Goal: Transaction & Acquisition: Subscribe to service/newsletter

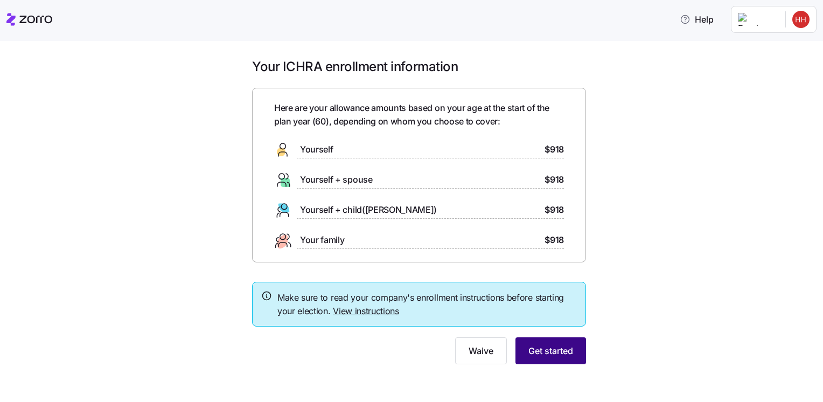
click at [548, 352] on span "Get started" at bounding box center [550, 350] width 45 height 13
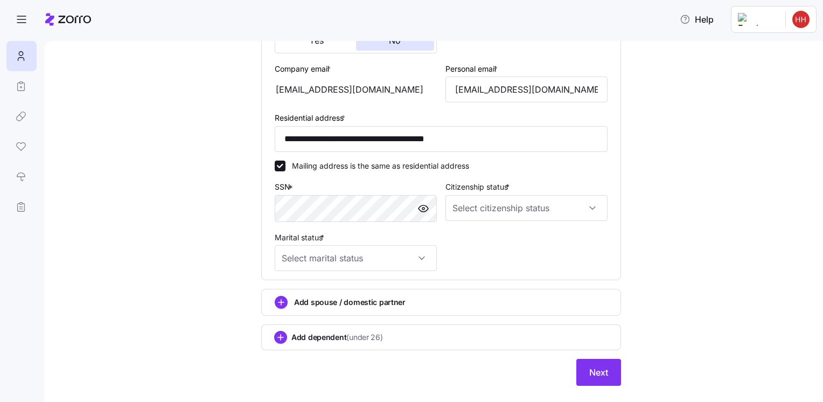
scroll to position [315, 0]
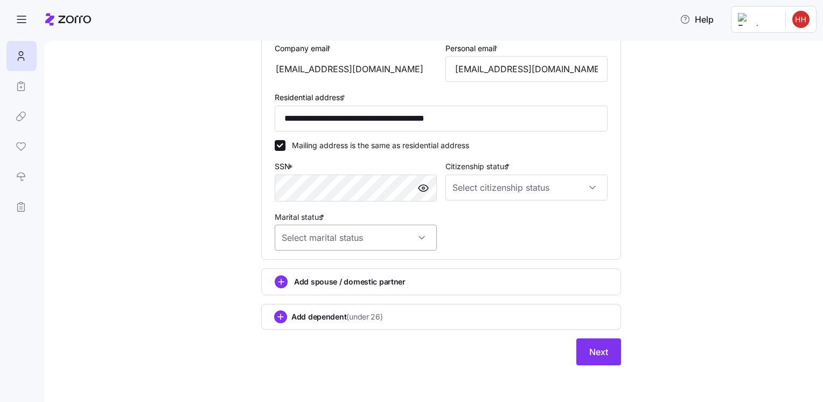
click at [421, 235] on input "Marital status *" at bounding box center [356, 238] width 162 height 26
click at [306, 265] on div "Single" at bounding box center [351, 268] width 153 height 23
type input "Single"
click at [588, 186] on input "Citizenship status *" at bounding box center [526, 188] width 162 height 26
click at [511, 221] on div "[DEMOGRAPHIC_DATA] citizen" at bounding box center [521, 218] width 153 height 23
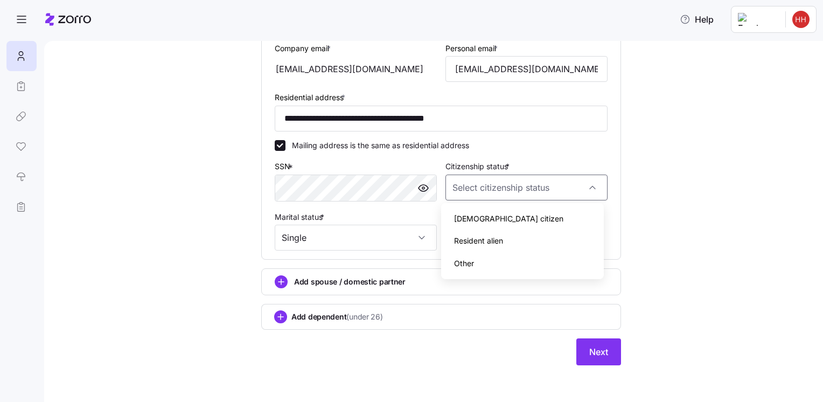
type input "[DEMOGRAPHIC_DATA] citizen"
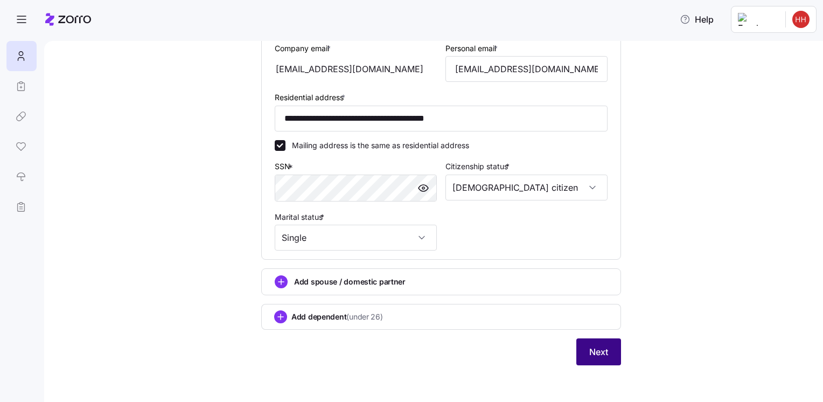
click at [595, 353] on span "Next" at bounding box center [598, 351] width 19 height 13
click at [604, 350] on button "Next" at bounding box center [598, 351] width 45 height 27
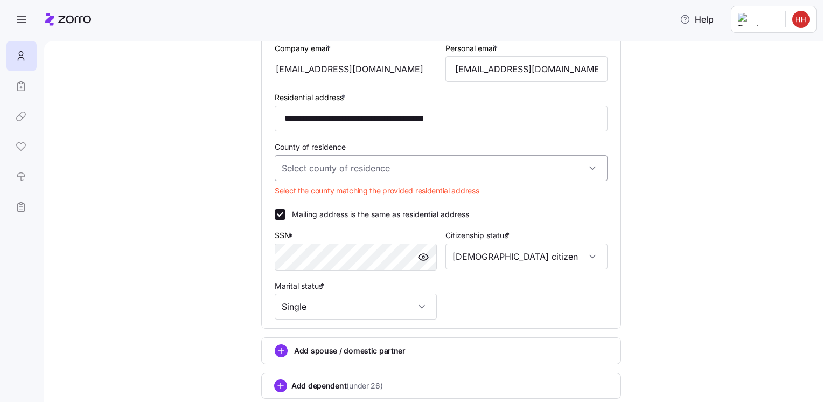
click at [591, 163] on input "County of residence" at bounding box center [441, 168] width 333 height 26
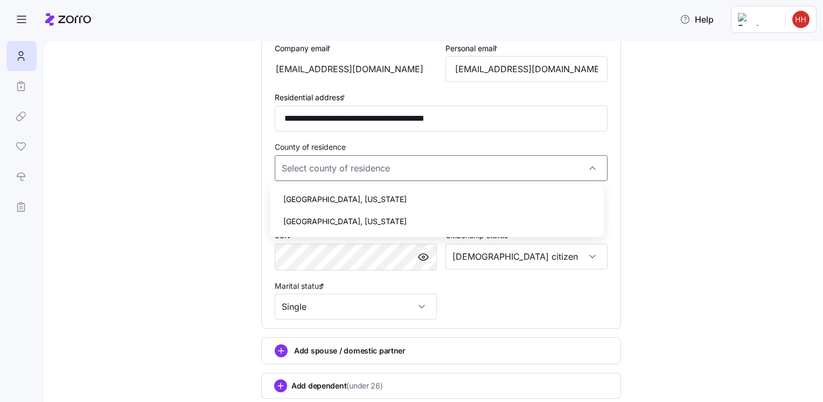
click at [392, 224] on div "[GEOGRAPHIC_DATA], [US_STATE]" at bounding box center [437, 221] width 324 height 23
type input "[GEOGRAPHIC_DATA], [US_STATE]"
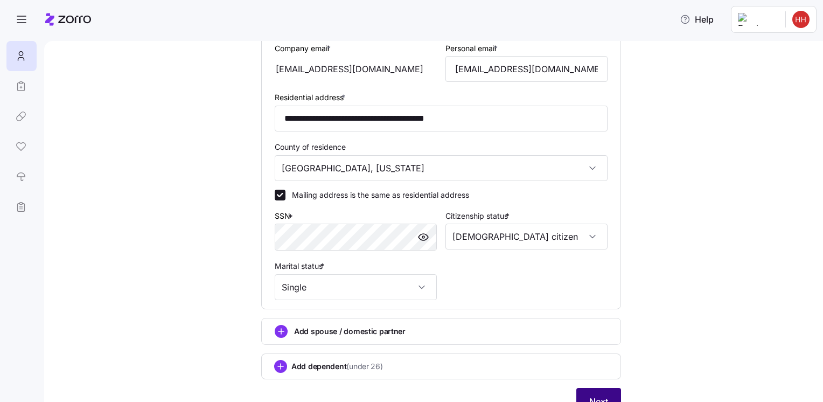
click at [613, 393] on button "Next" at bounding box center [598, 401] width 45 height 27
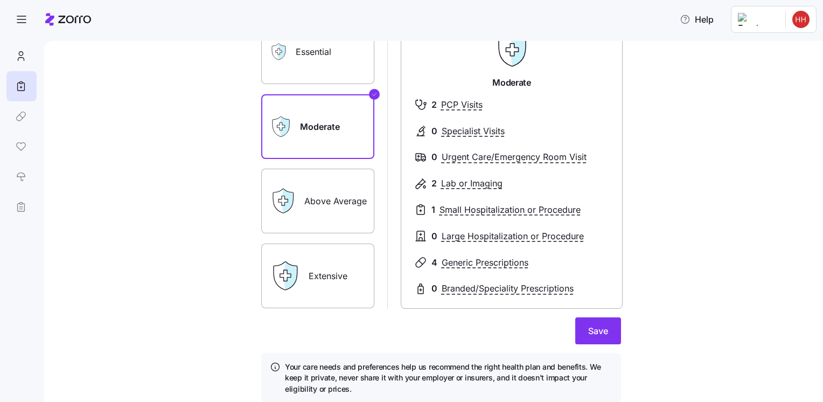
scroll to position [82, 0]
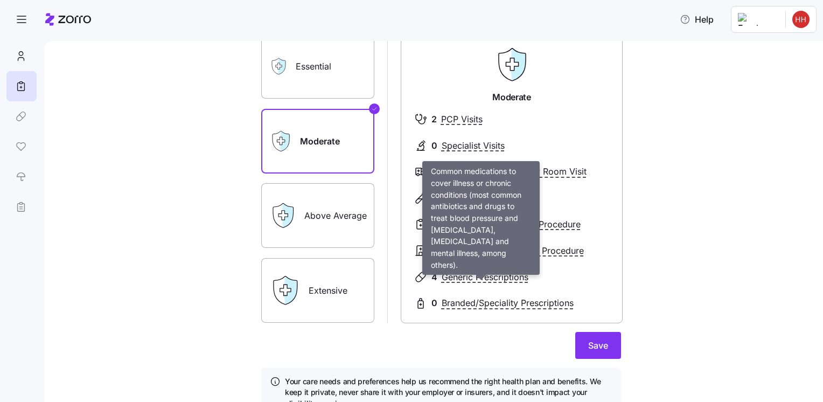
click at [505, 277] on span "Generic Prescriptions" at bounding box center [485, 276] width 87 height 13
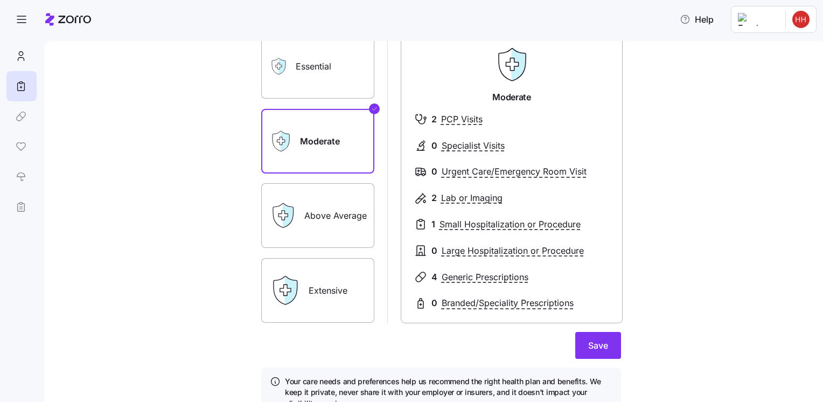
click at [473, 278] on span "Generic Prescriptions" at bounding box center [485, 276] width 87 height 13
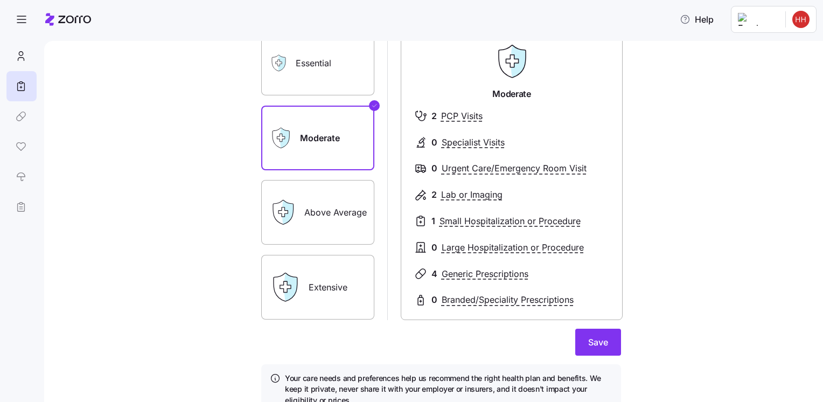
scroll to position [0, 0]
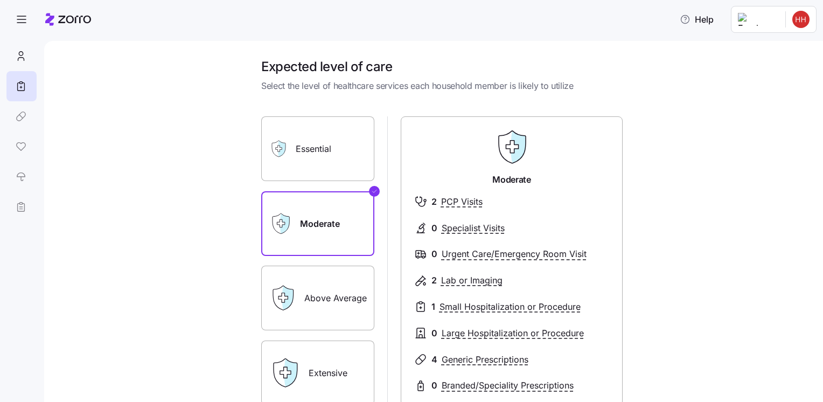
click at [341, 302] on label "Above Average" at bounding box center [317, 298] width 113 height 65
click at [0, 0] on input "Above Average" at bounding box center [0, 0] width 0 height 0
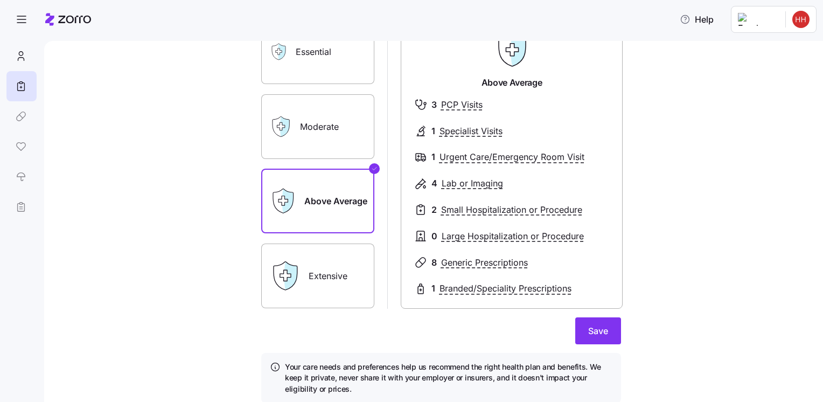
scroll to position [108, 0]
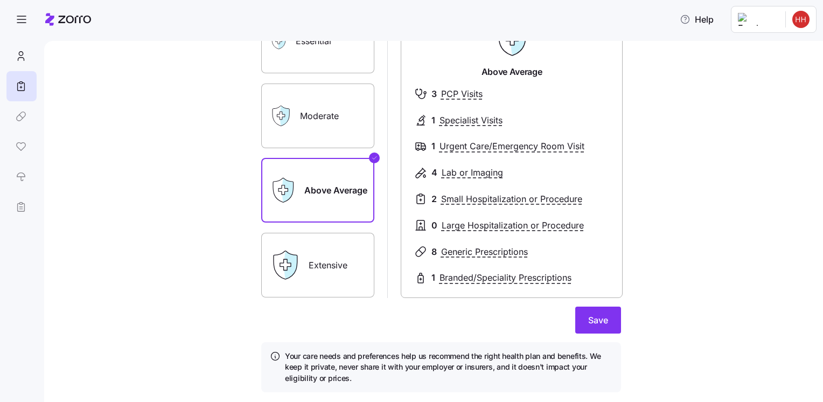
click at [333, 131] on label "Moderate" at bounding box center [317, 115] width 113 height 65
click at [0, 0] on input "Moderate" at bounding box center [0, 0] width 0 height 0
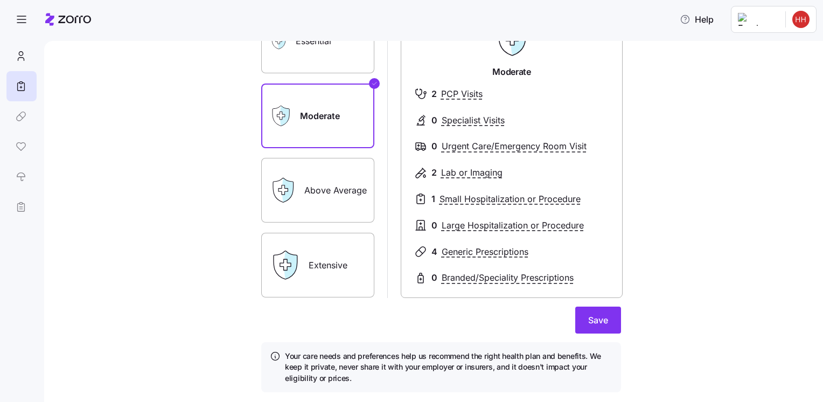
click at [334, 180] on label "Above Average" at bounding box center [317, 190] width 113 height 65
click at [0, 0] on input "Above Average" at bounding box center [0, 0] width 0 height 0
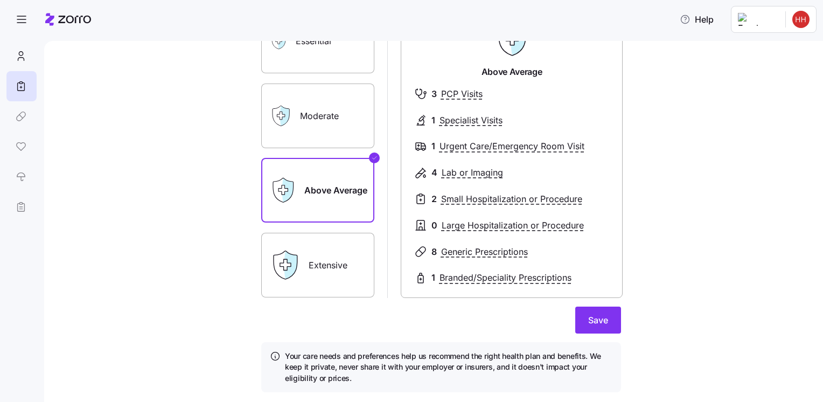
click at [321, 115] on label "Moderate" at bounding box center [317, 115] width 113 height 65
click at [0, 0] on input "Moderate" at bounding box center [0, 0] width 0 height 0
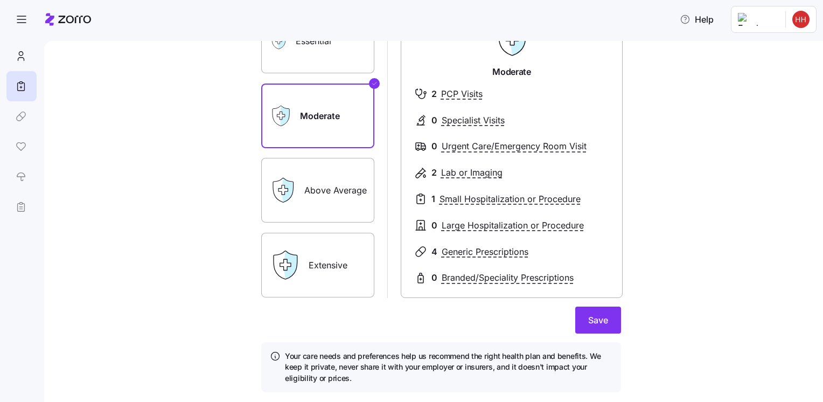
click at [326, 68] on label "Essential" at bounding box center [317, 41] width 113 height 65
click at [0, 0] on input "Essential" at bounding box center [0, 0] width 0 height 0
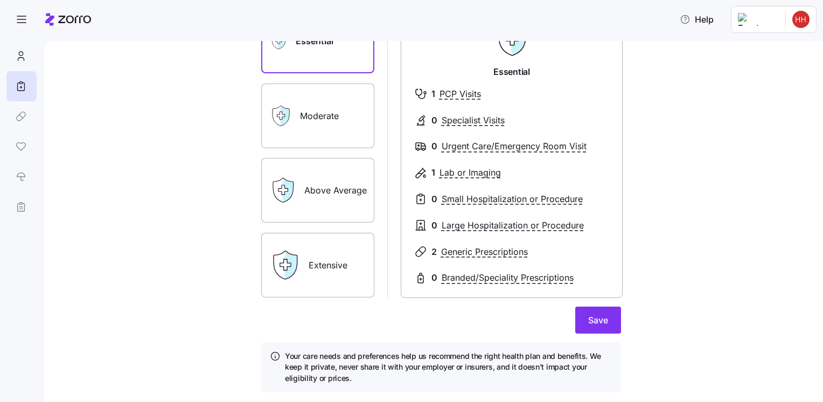
click at [332, 111] on label "Moderate" at bounding box center [317, 115] width 113 height 65
click at [0, 0] on input "Moderate" at bounding box center [0, 0] width 0 height 0
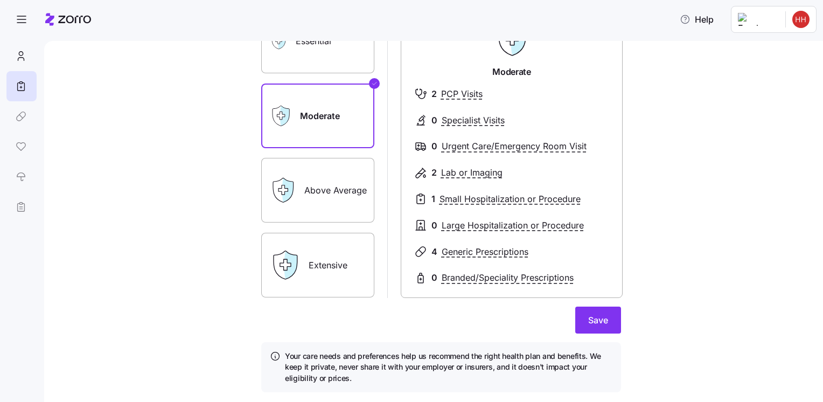
click at [325, 184] on label "Above Average" at bounding box center [317, 190] width 113 height 65
click at [0, 0] on input "Above Average" at bounding box center [0, 0] width 0 height 0
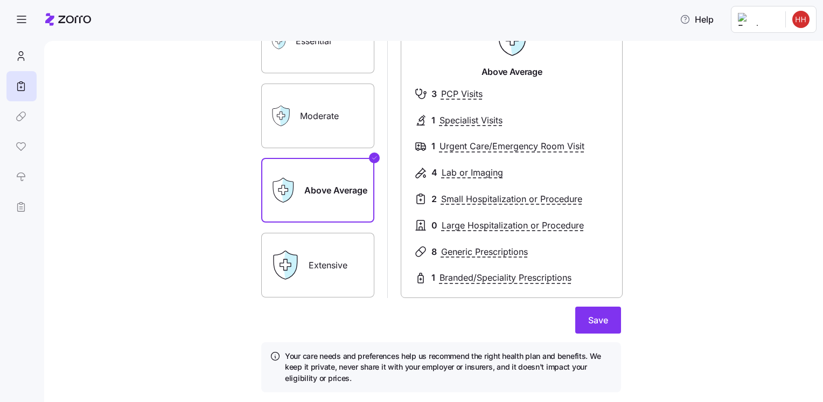
click at [340, 275] on label "Extensive" at bounding box center [317, 265] width 113 height 65
click at [0, 0] on input "Extensive" at bounding box center [0, 0] width 0 height 0
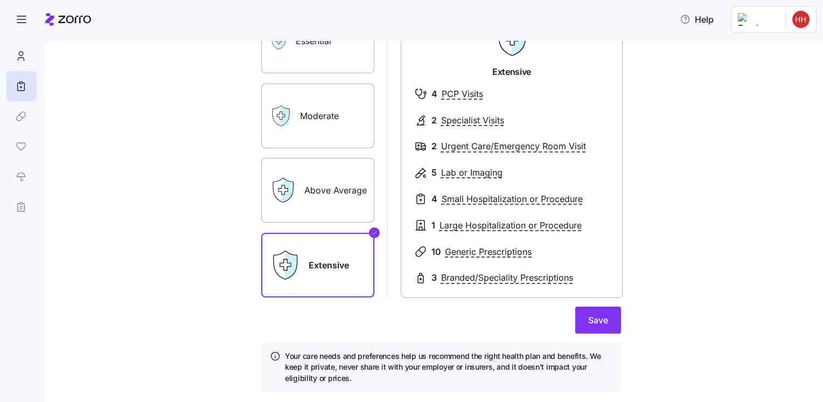
drag, startPoint x: 306, startPoint y: 115, endPoint x: 385, endPoint y: 160, distance: 91.0
click at [308, 116] on label "Moderate" at bounding box center [317, 115] width 113 height 65
click at [0, 0] on input "Moderate" at bounding box center [0, 0] width 0 height 0
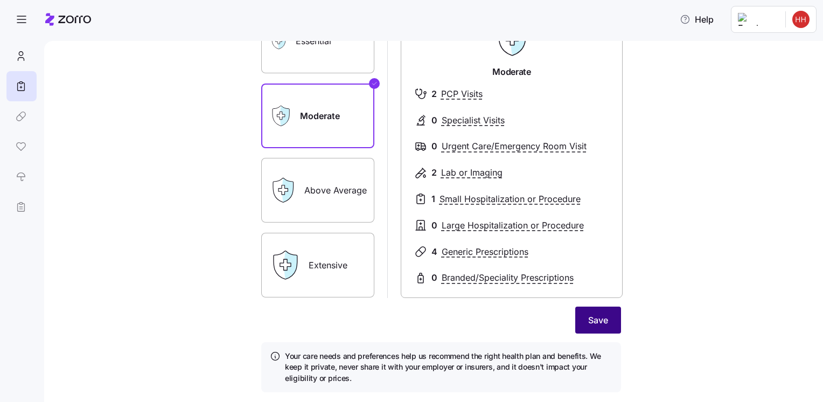
click at [591, 317] on span "Save" at bounding box center [598, 319] width 20 height 13
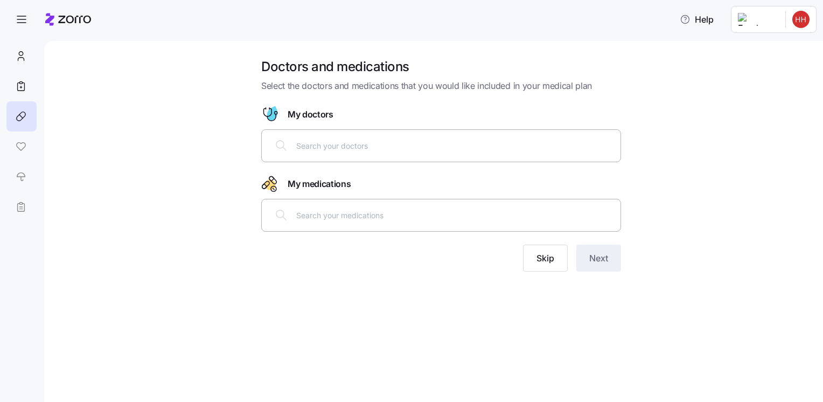
click at [347, 152] on div at bounding box center [441, 145] width 346 height 26
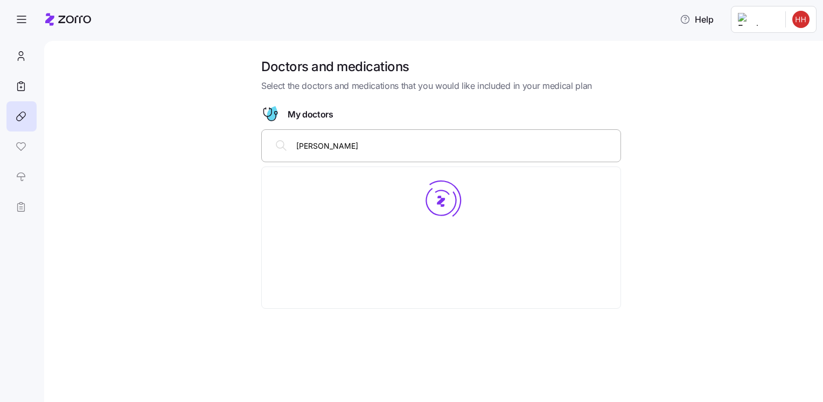
type input "[PERSON_NAME]"
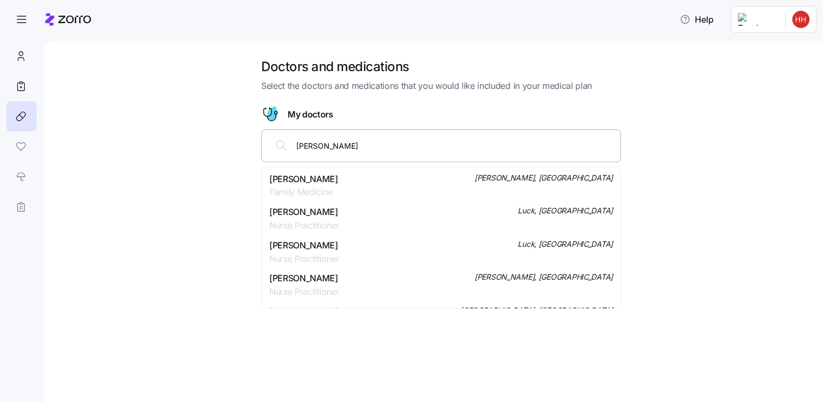
click at [302, 182] on span "[PERSON_NAME]" at bounding box center [303, 178] width 69 height 13
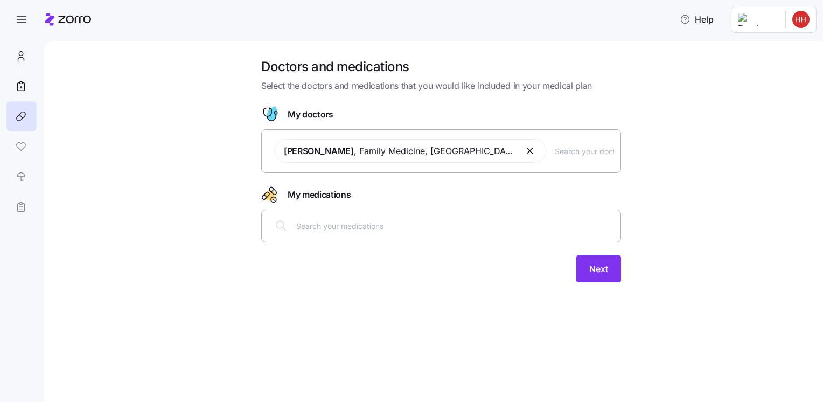
click at [555, 152] on input "text" at bounding box center [584, 151] width 59 height 12
click at [334, 225] on input "text" at bounding box center [455, 226] width 318 height 12
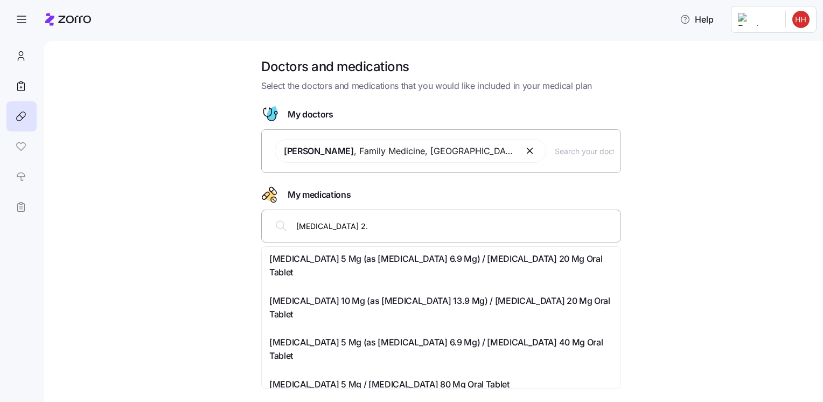
type input "[MEDICAL_DATA] 2.5"
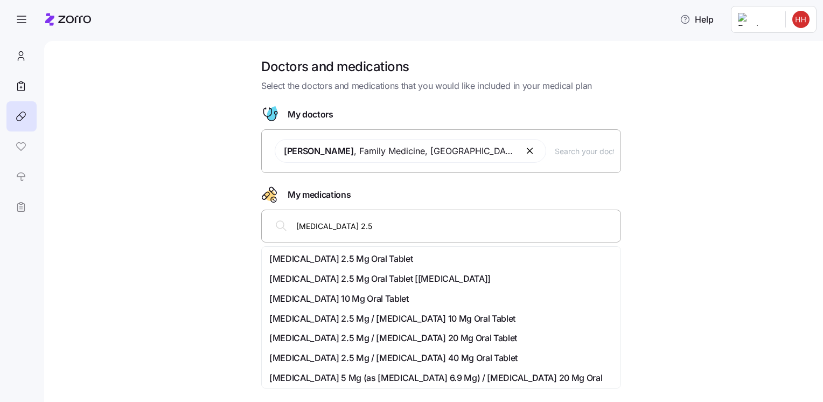
click at [366, 255] on span "[MEDICAL_DATA] 2.5 Mg Oral Tablet" at bounding box center [340, 258] width 143 height 13
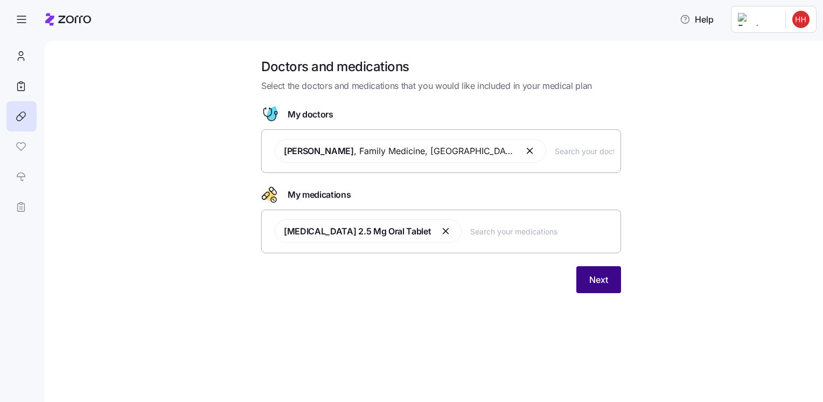
click at [598, 286] on button "Next" at bounding box center [598, 279] width 45 height 27
click at [524, 232] on input "text" at bounding box center [542, 231] width 144 height 12
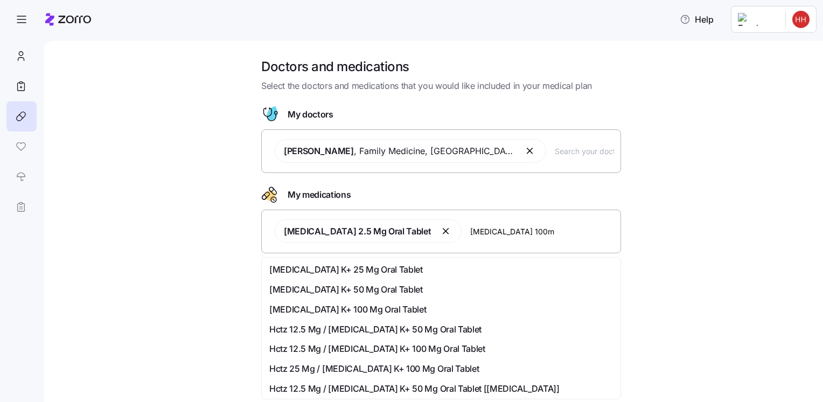
type input "[MEDICAL_DATA] 100mg"
click at [364, 311] on span "[MEDICAL_DATA] K+ 100 Mg Oral Tablet" at bounding box center [347, 309] width 157 height 13
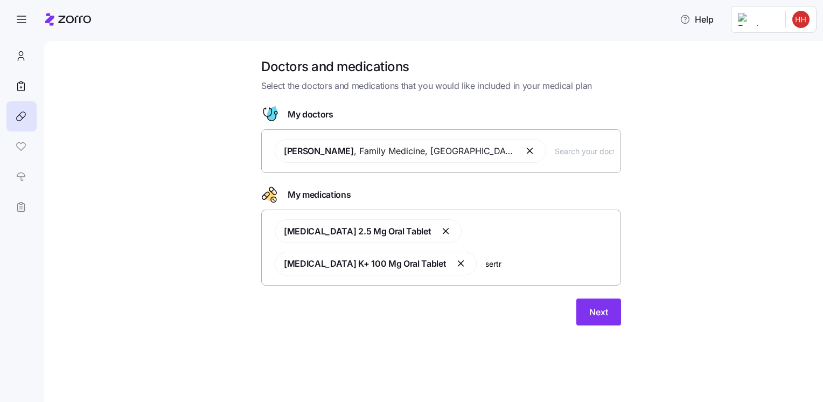
type input "sertra"
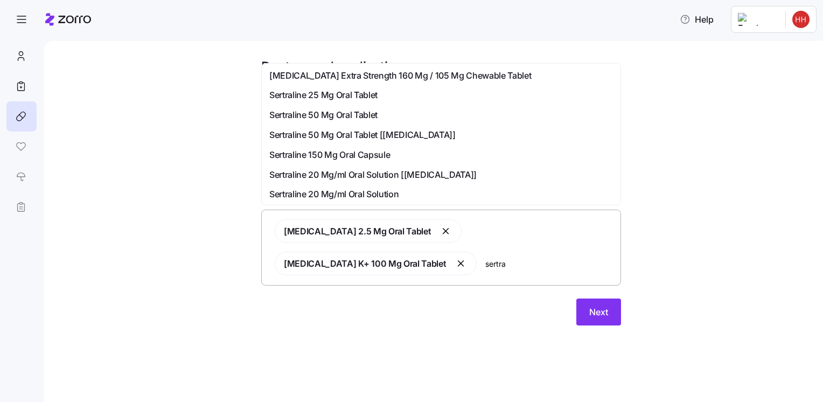
click at [359, 117] on span "Sertraline 50 Mg Oral Tablet" at bounding box center [323, 114] width 108 height 13
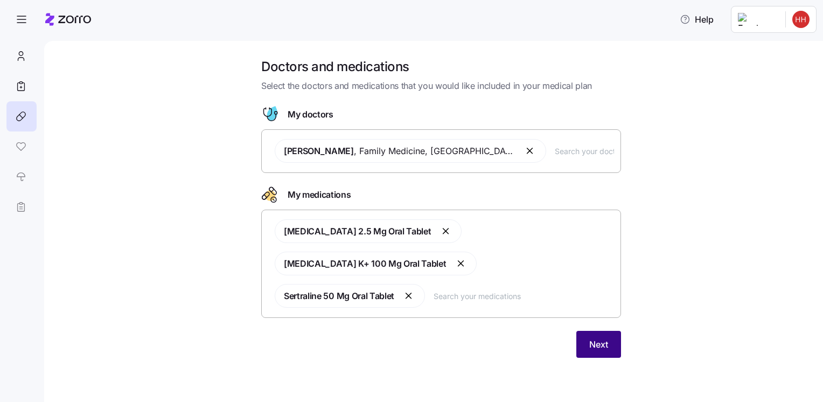
click at [602, 338] on span "Next" at bounding box center [598, 344] width 19 height 13
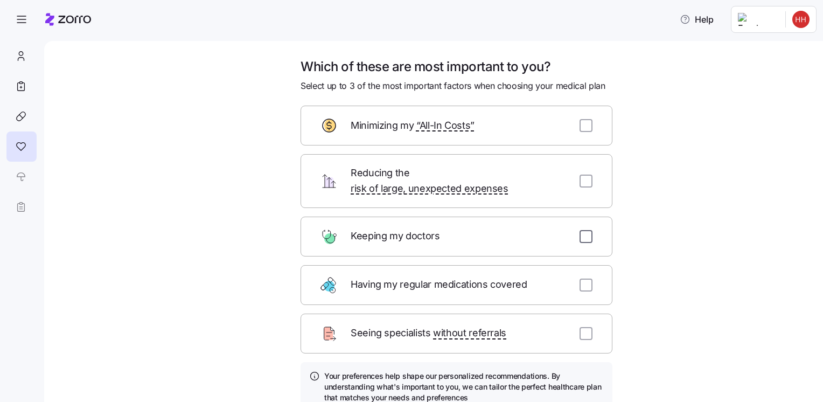
click at [580, 230] on input "checkbox" at bounding box center [586, 236] width 13 height 13
checkbox input "true"
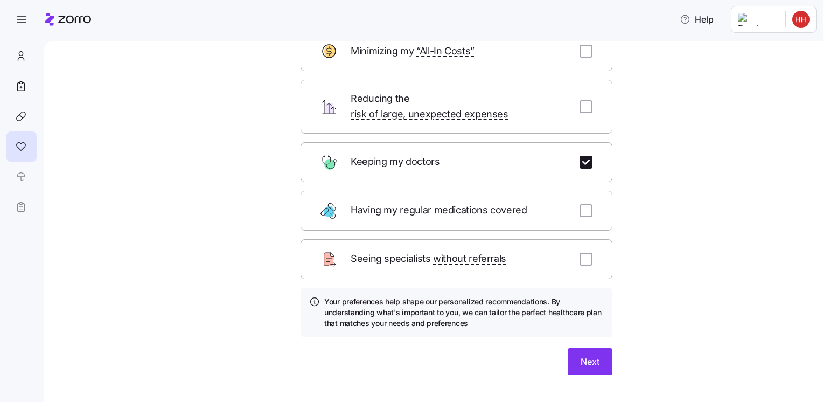
scroll to position [84, 0]
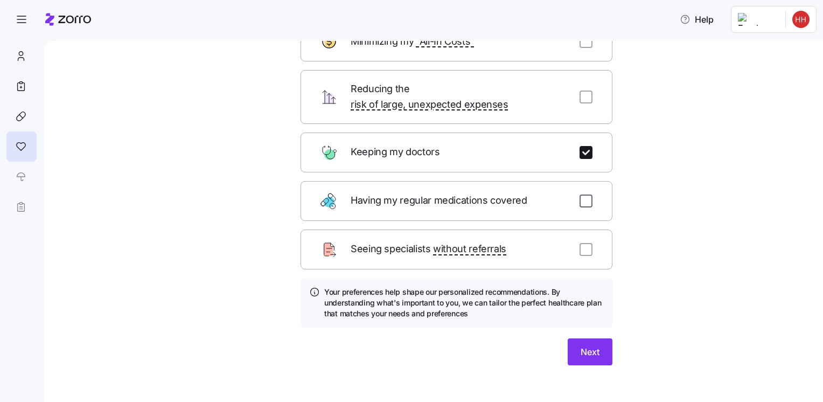
click at [584, 194] on input "checkbox" at bounding box center [586, 200] width 13 height 13
checkbox input "true"
click at [584, 345] on span "Next" at bounding box center [590, 351] width 19 height 13
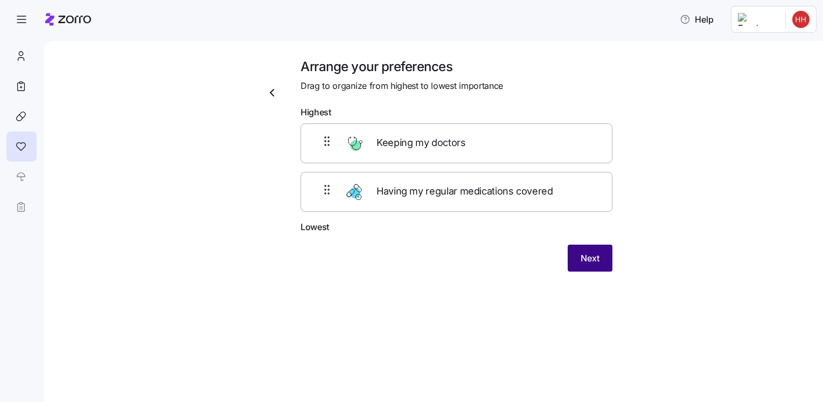
click at [587, 257] on span "Next" at bounding box center [590, 258] width 19 height 13
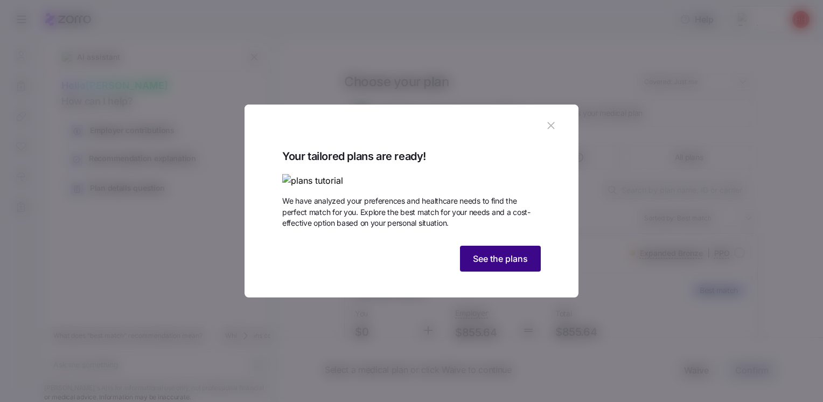
click at [501, 271] on button "See the plans" at bounding box center [500, 259] width 81 height 26
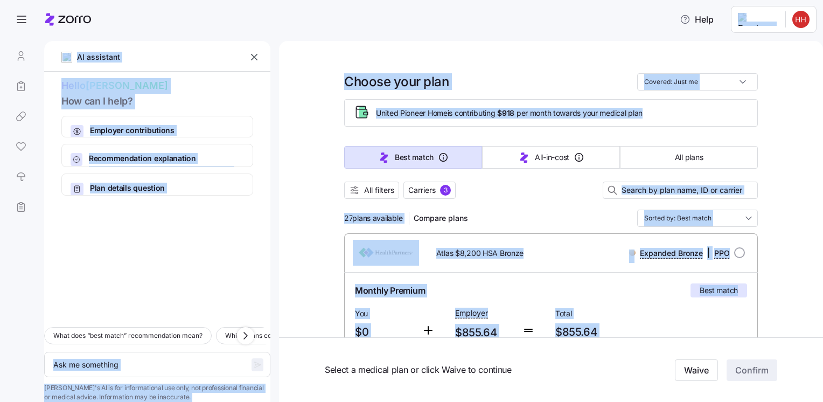
drag, startPoint x: 763, startPoint y: 310, endPoint x: 365, endPoint y: 18, distance: 493.6
click at [365, 18] on div "Help AI assistant Hello [PERSON_NAME] How can I help? Employer contributions Ho…" at bounding box center [411, 197] width 823 height 395
copy div "LO ipsumdolo Sitam Conse Adi eli S doei? Temporin utlaboreetdol Mag aliq enimad…"
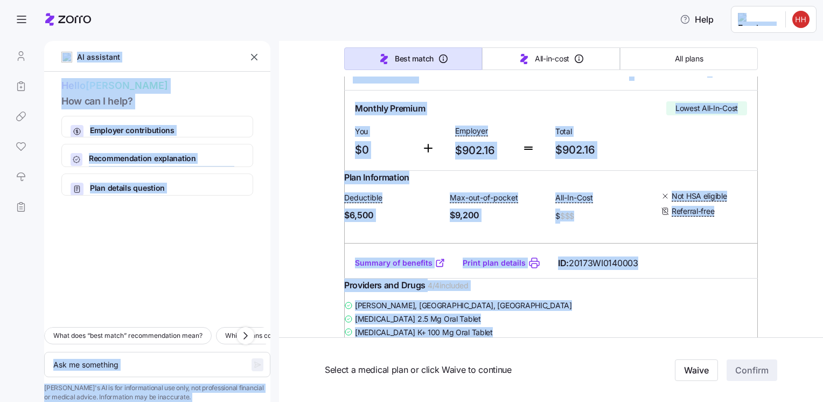
scroll to position [532, 0]
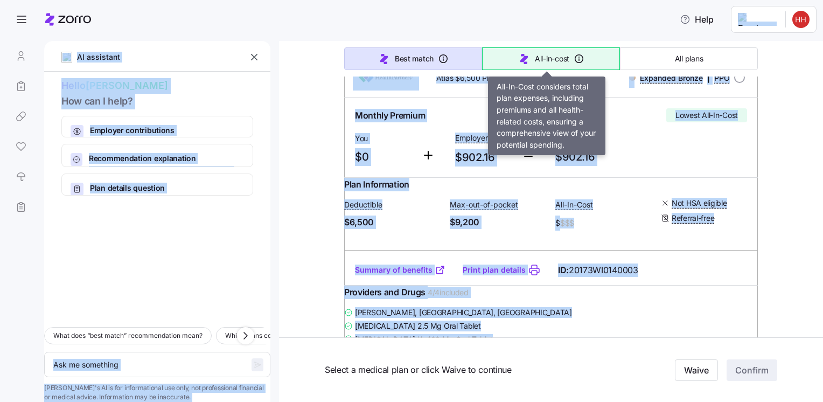
click at [545, 61] on span "All-in-cost" at bounding box center [552, 58] width 34 height 11
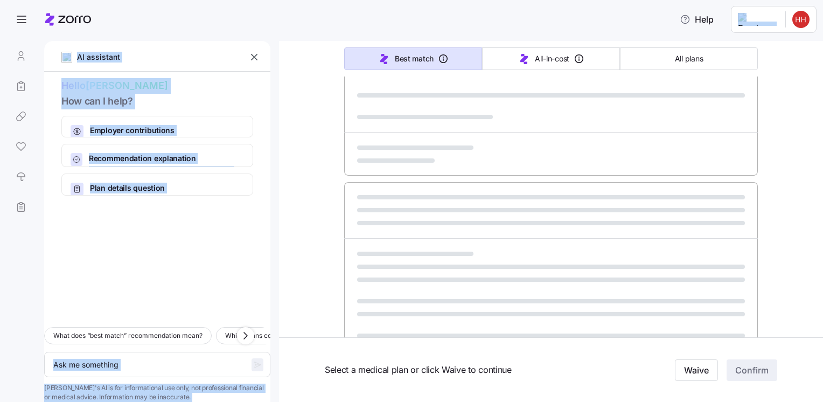
type textarea "x"
type input "Sorted by: All-in-cost"
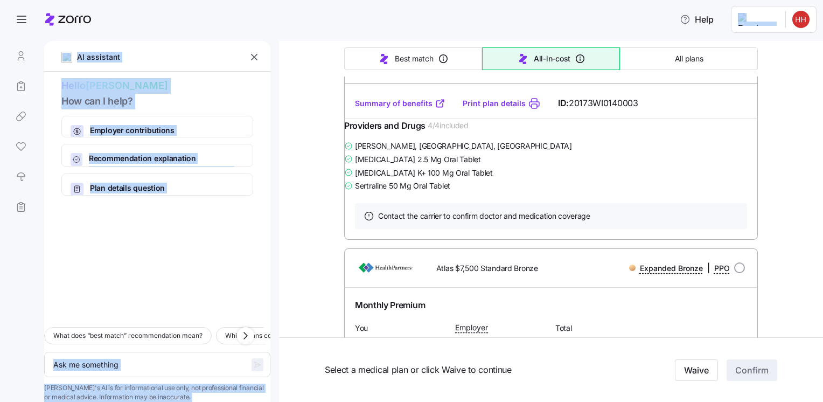
scroll to position [22, 0]
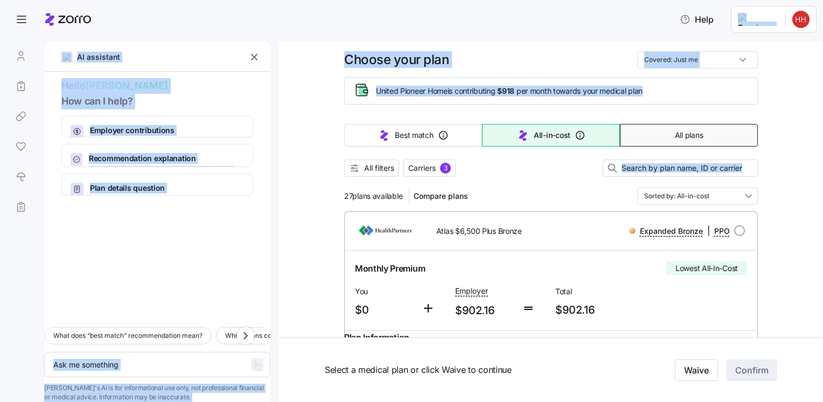
click at [660, 139] on button "All plans" at bounding box center [689, 135] width 138 height 23
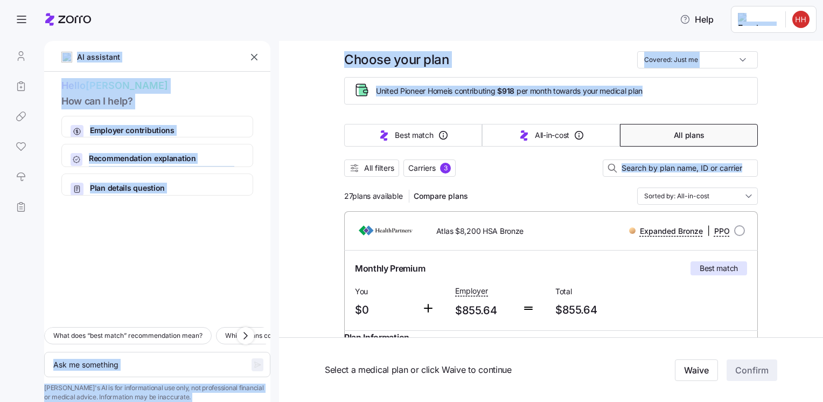
type textarea "x"
type input "Sorted by: Premium"
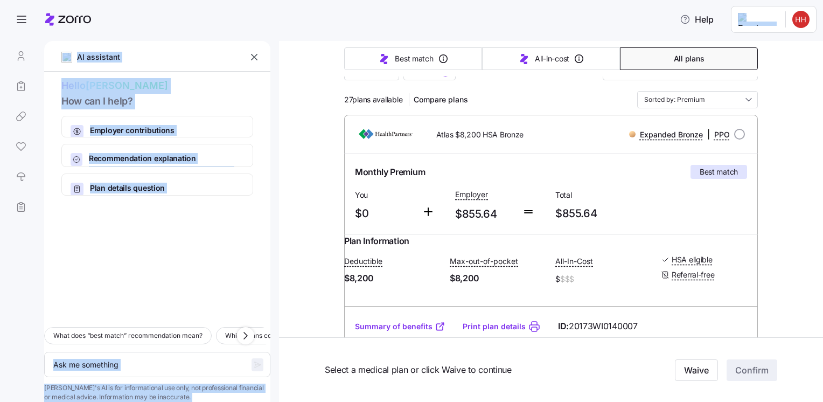
scroll to position [0, 0]
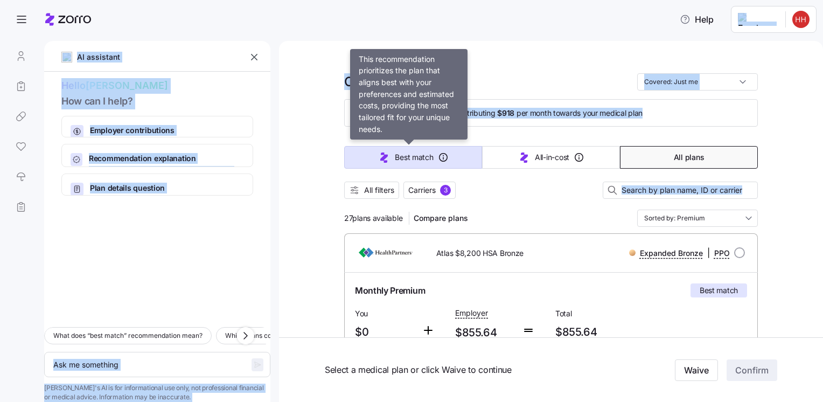
click at [400, 160] on span "Best match" at bounding box center [414, 157] width 38 height 11
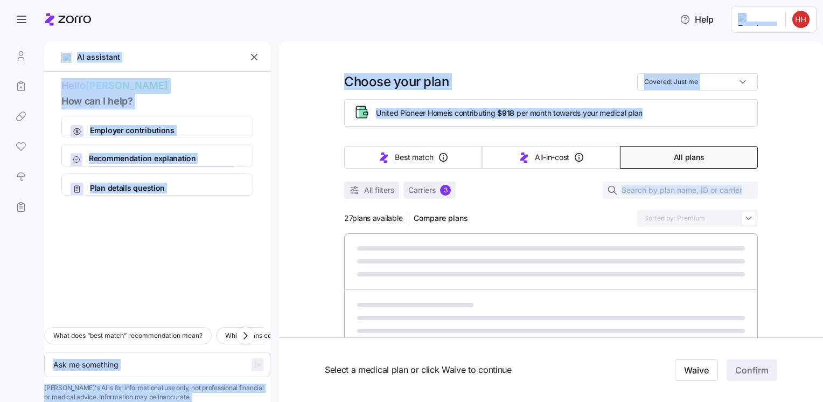
type textarea "x"
type input "Sorted by: Best match"
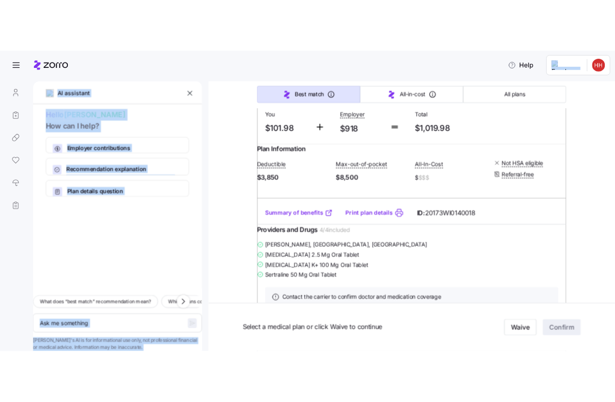
scroll to position [2424, 0]
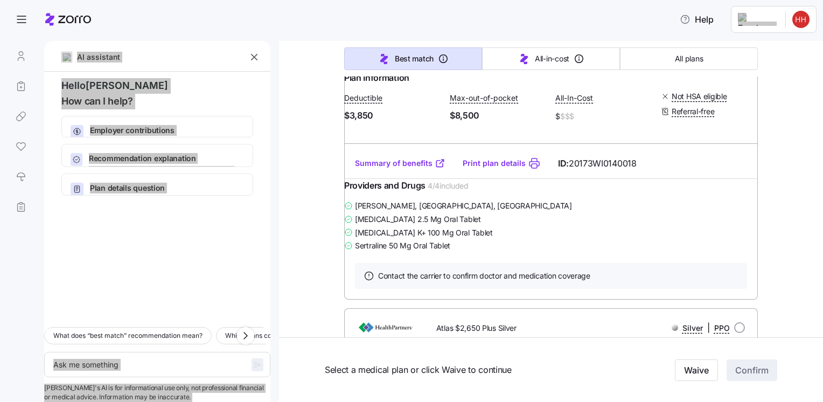
type textarea "x"
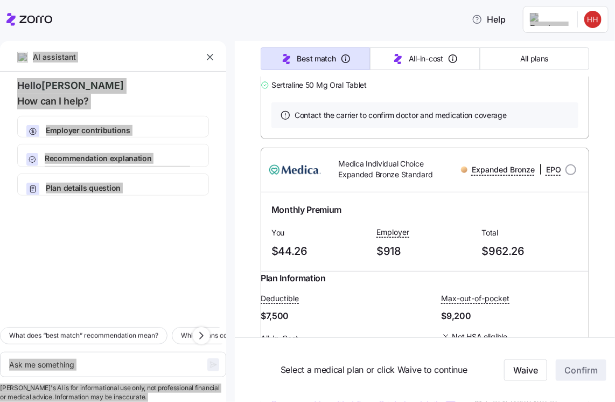
scroll to position [1670, 0]
